Goal: Book appointment/travel/reservation

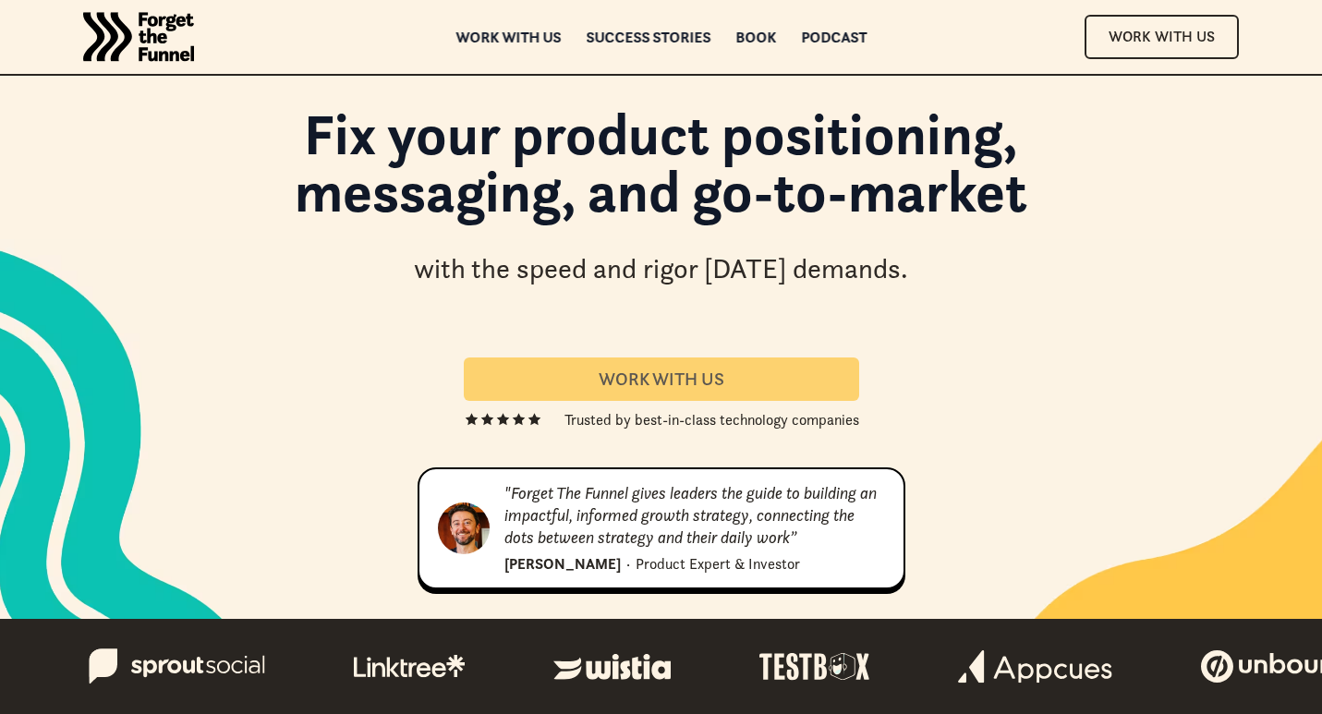
click at [674, 366] on link "Work With us" at bounding box center [661, 378] width 395 height 43
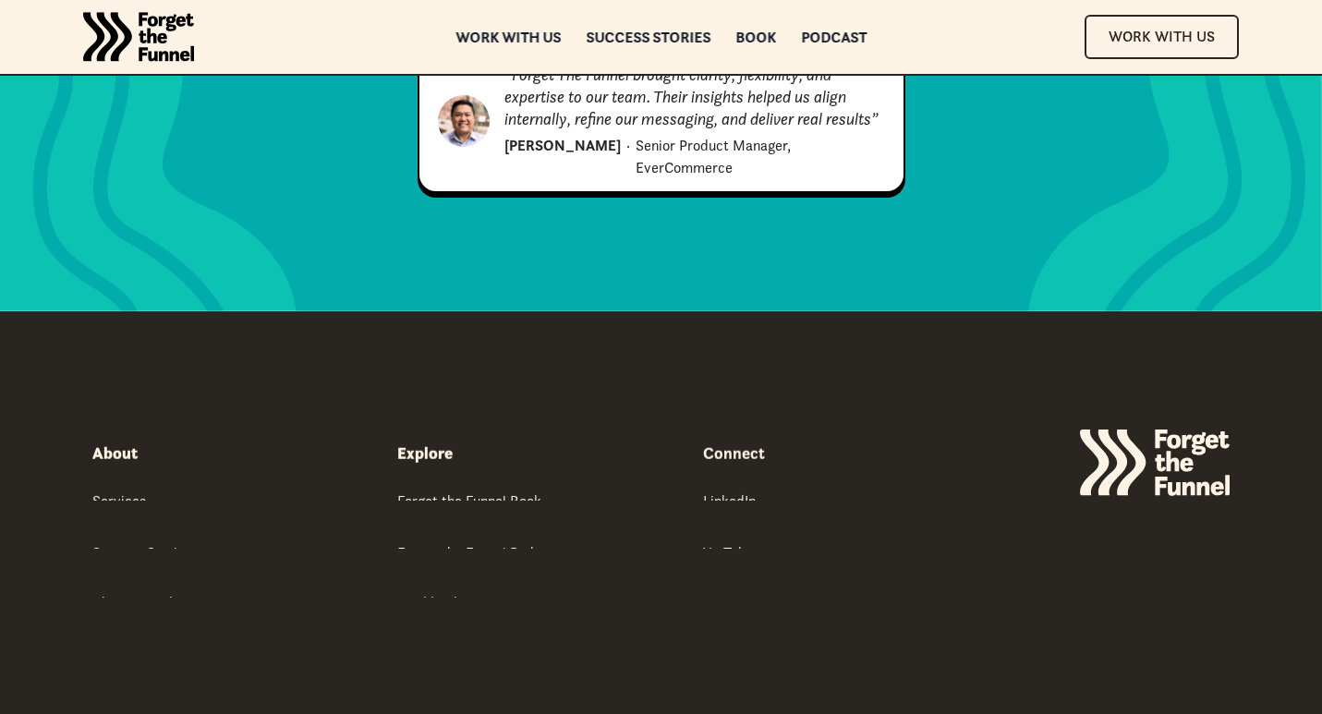
scroll to position [9424, 0]
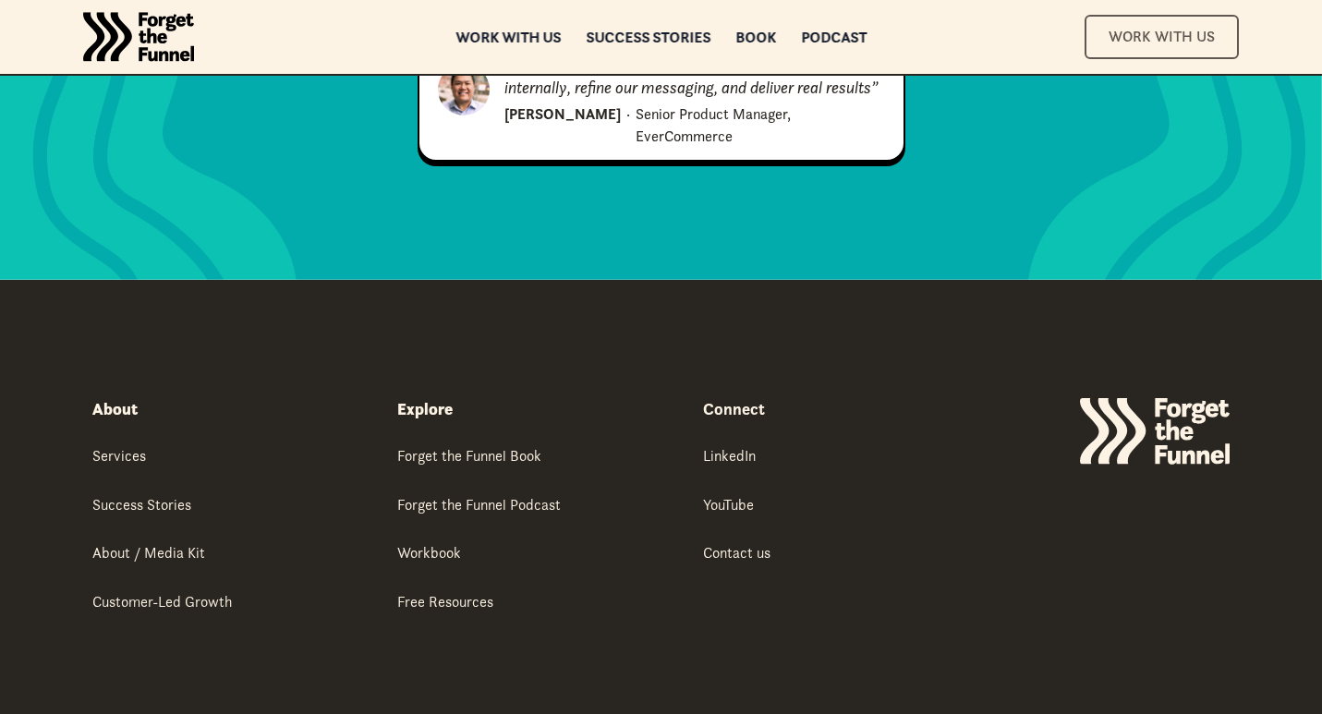
click at [1120, 42] on link "Work With Us" at bounding box center [1161, 36] width 154 height 43
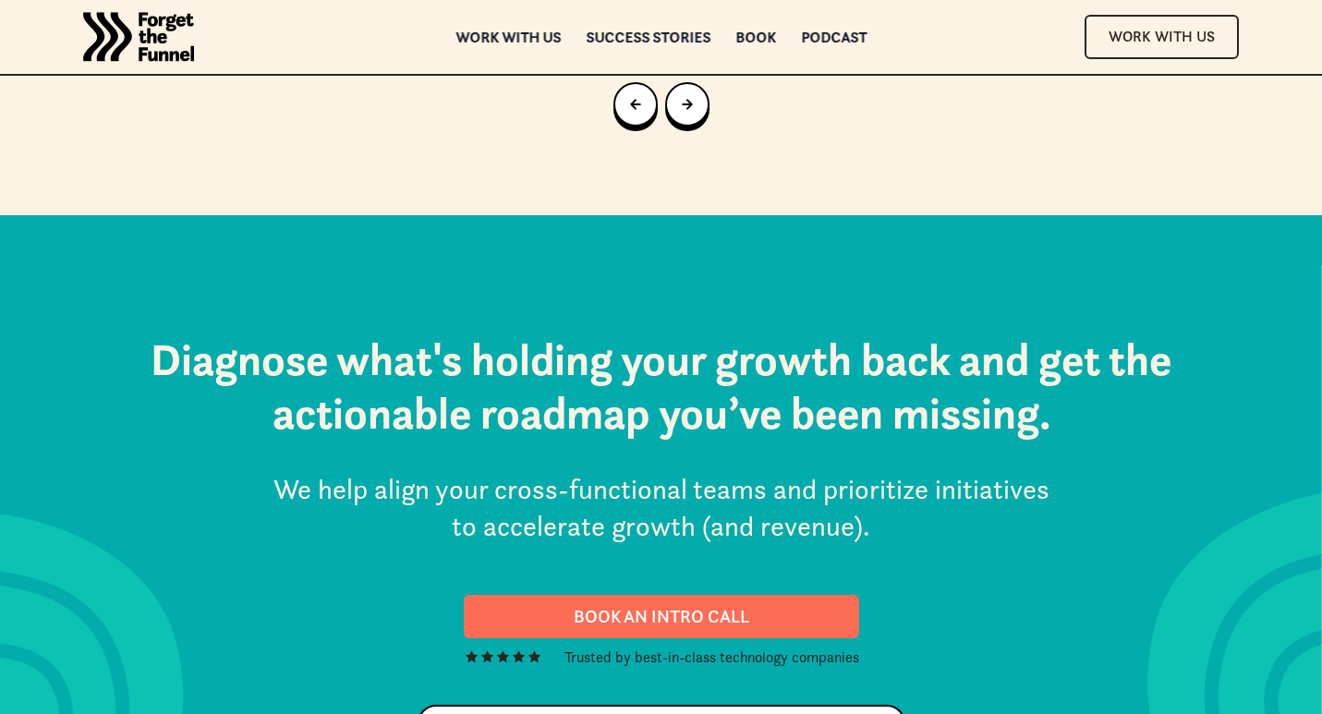
scroll to position [9653, 0]
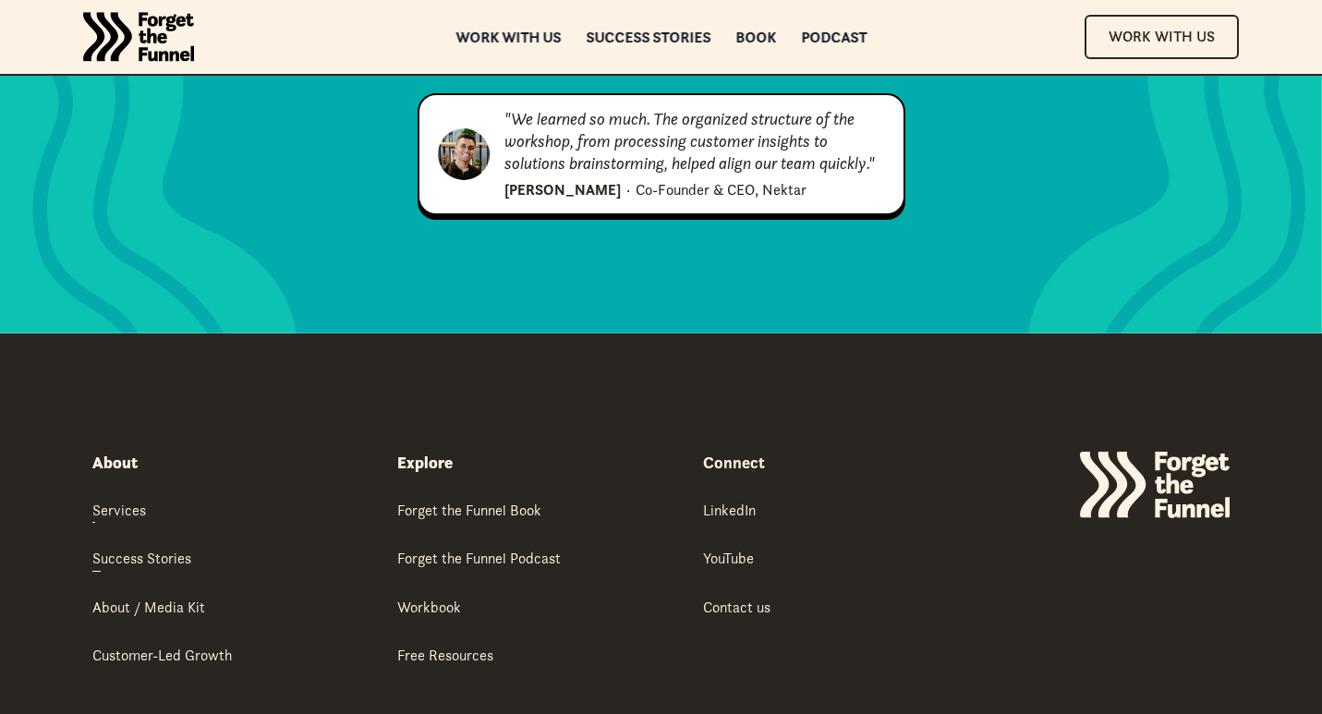
click at [130, 500] on div "Services" at bounding box center [119, 510] width 54 height 20
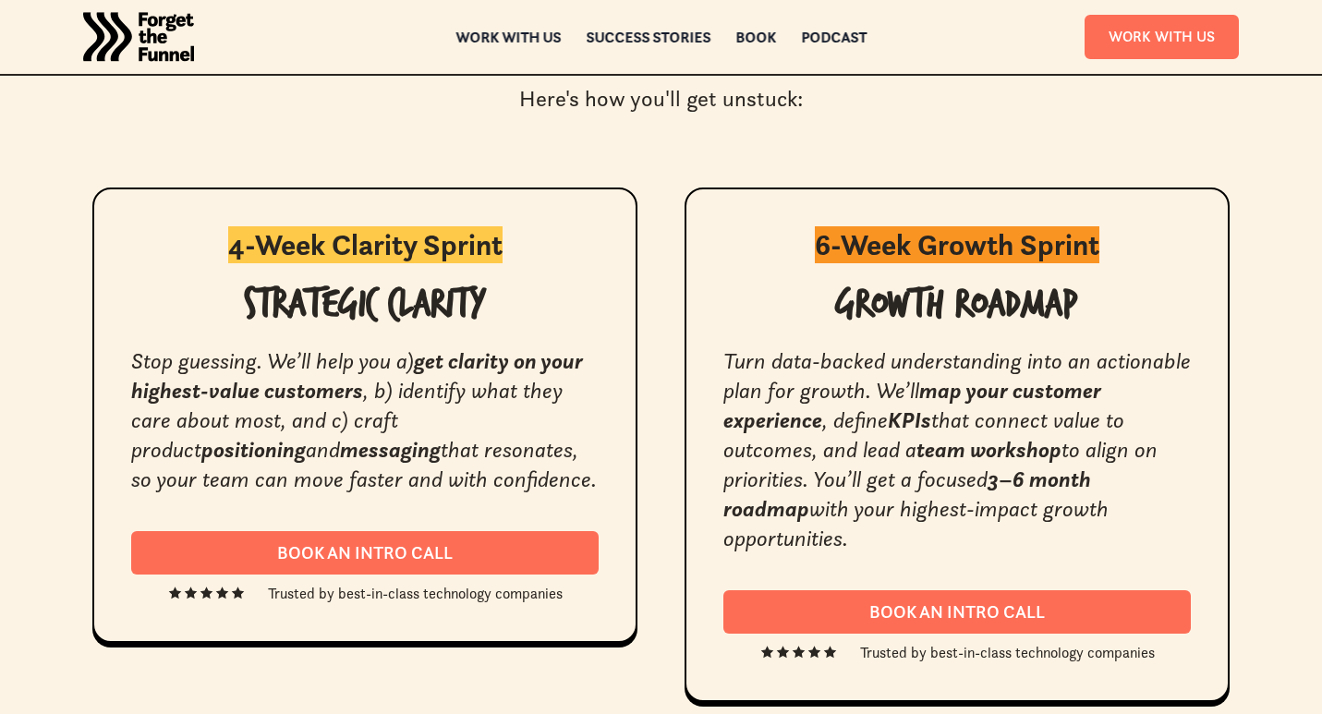
scroll to position [3387, 0]
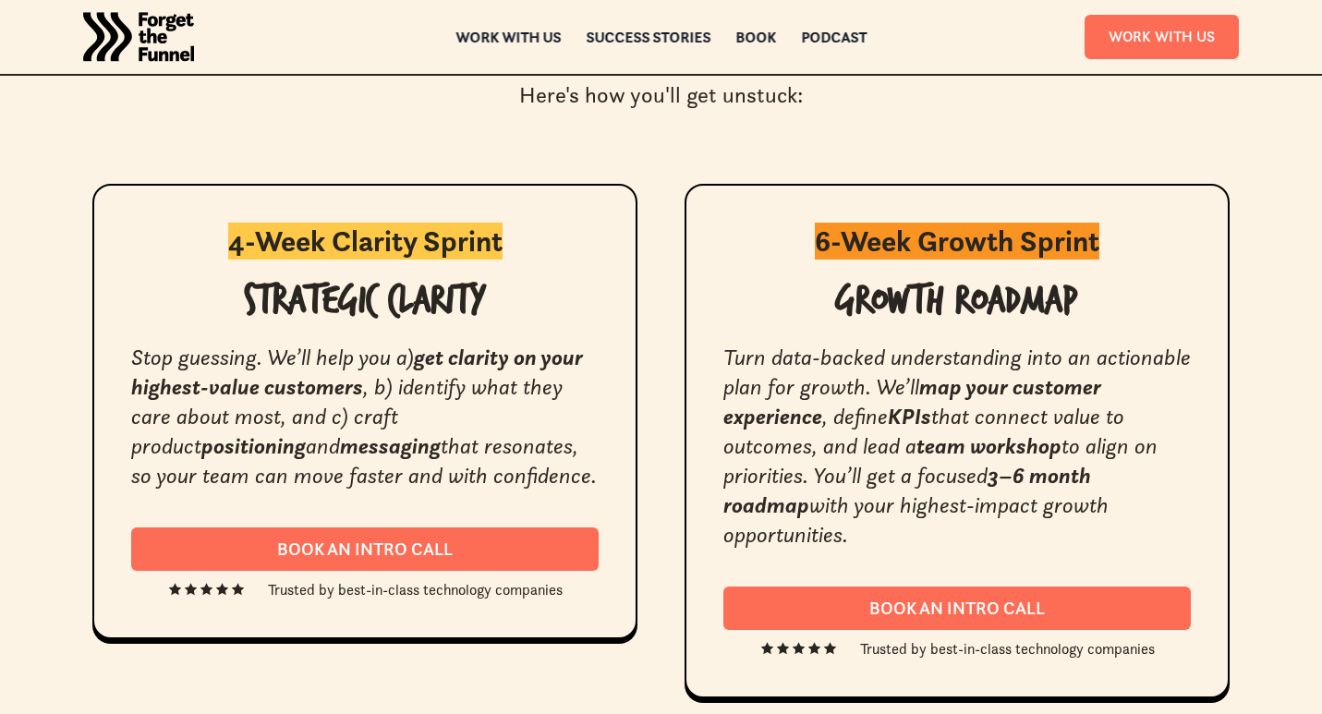
click at [592, 573] on div "Book an intro call Trusted by best-in-class technology companies" at bounding box center [364, 563] width 467 height 73
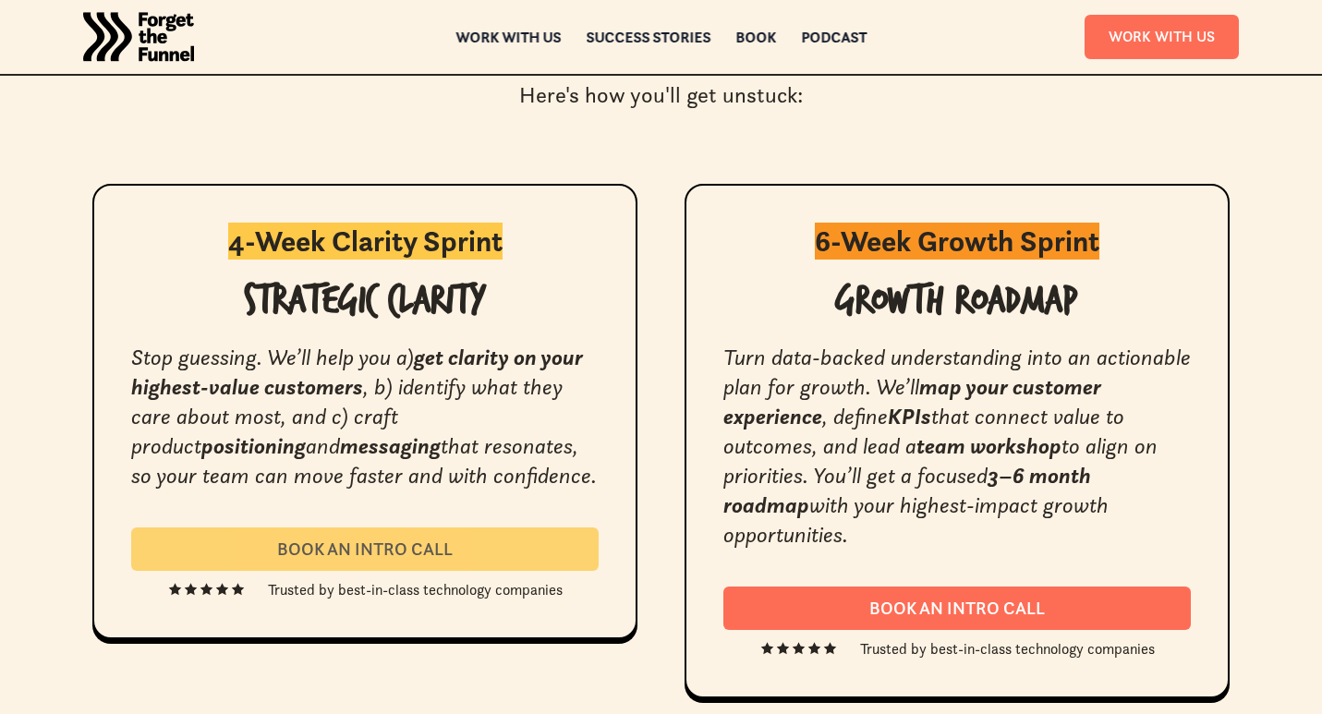
click at [554, 551] on div "Book an intro call" at bounding box center [364, 548] width 423 height 21
